Goal: Use online tool/utility: Utilize a website feature to perform a specific function

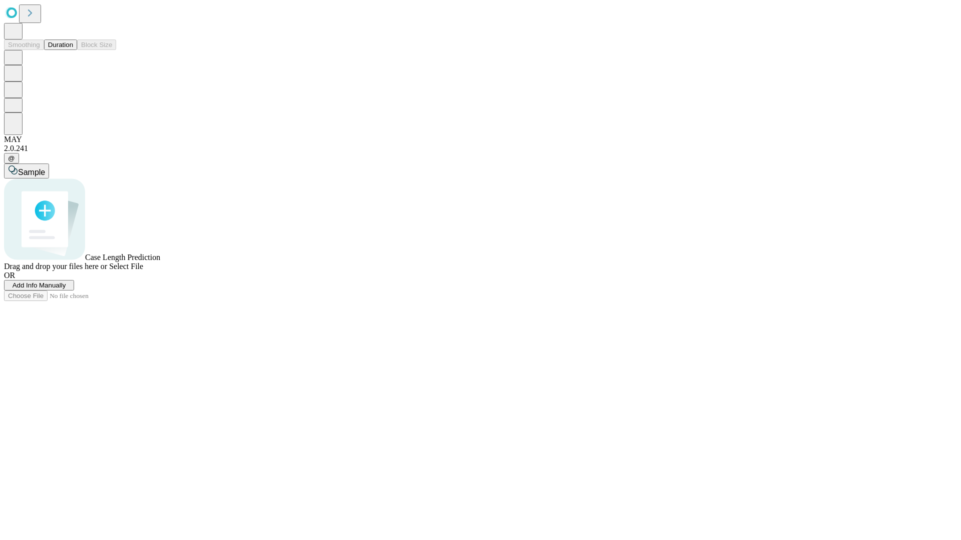
click at [143, 271] on span "Select File" at bounding box center [126, 266] width 34 height 9
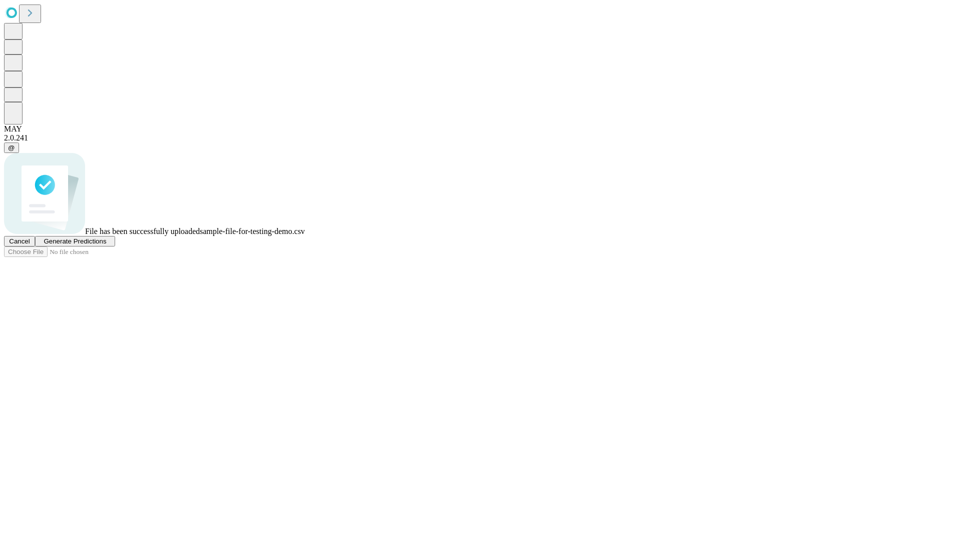
click at [106, 245] on span "Generate Predictions" at bounding box center [75, 242] width 63 height 8
